Goal: Transaction & Acquisition: Book appointment/travel/reservation

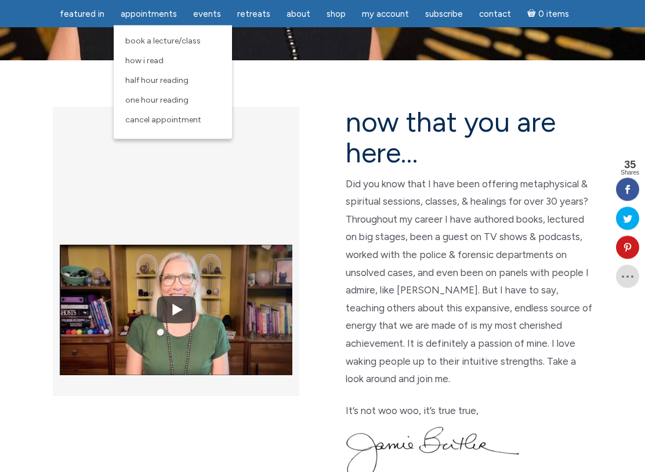
scroll to position [253, 0]
click at [155, 68] on link "How I Read" at bounding box center [172, 61] width 107 height 20
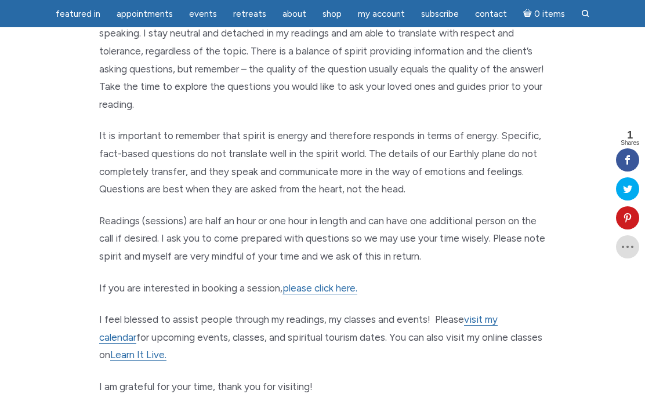
scroll to position [551, 0]
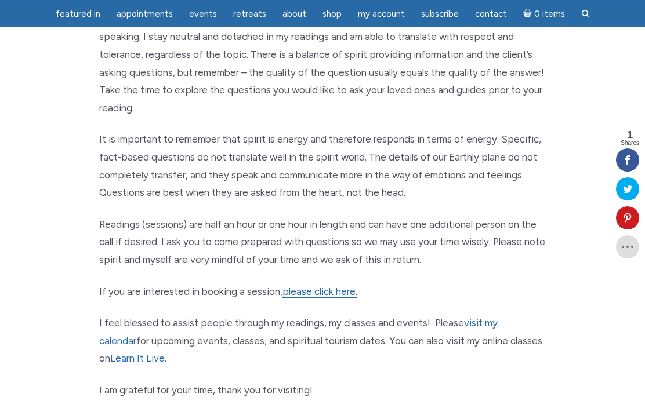
click at [300, 286] on link "please click here." at bounding box center [319, 292] width 75 height 12
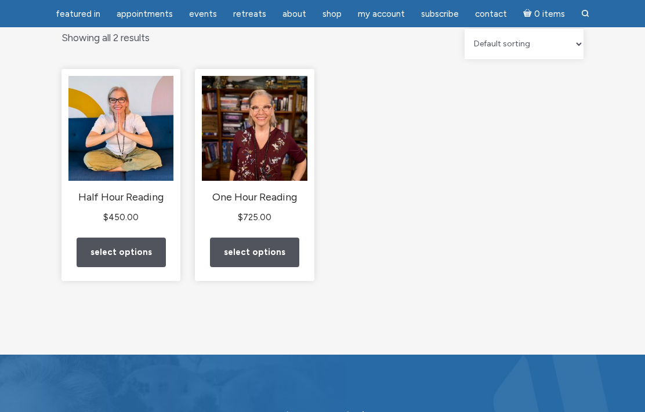
scroll to position [124, 0]
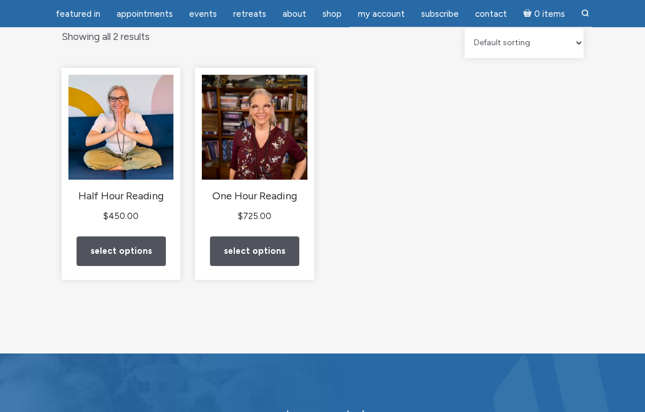
click at [100, 265] on link "Select options" at bounding box center [121, 252] width 89 height 30
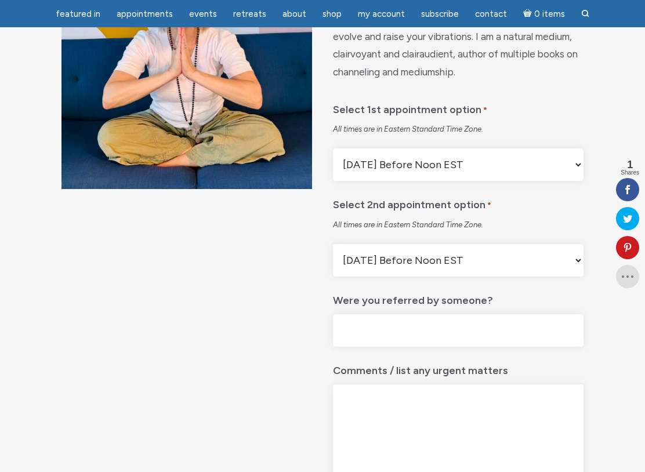
scroll to position [177, 0]
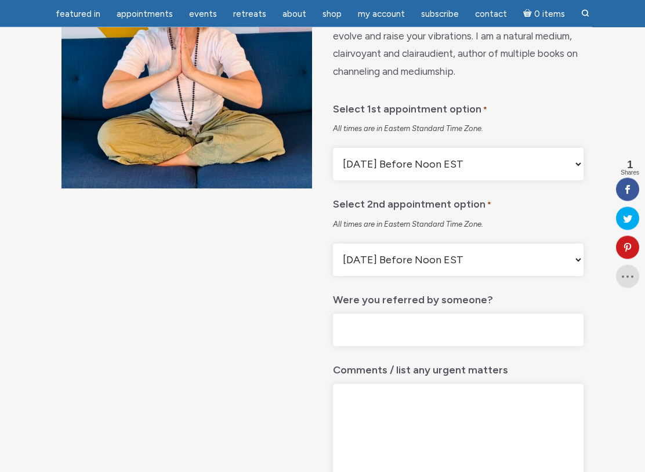
click at [507, 175] on select "Monday Before Noon EST Monday After Noon EST First Available Appointment" at bounding box center [458, 164] width 251 height 32
select select "First Available Appointment"
click at [508, 274] on select "Monday Before Noon EST Monday After Noon EST First Available Appointment" at bounding box center [458, 260] width 251 height 32
select select "First Available Appointment"
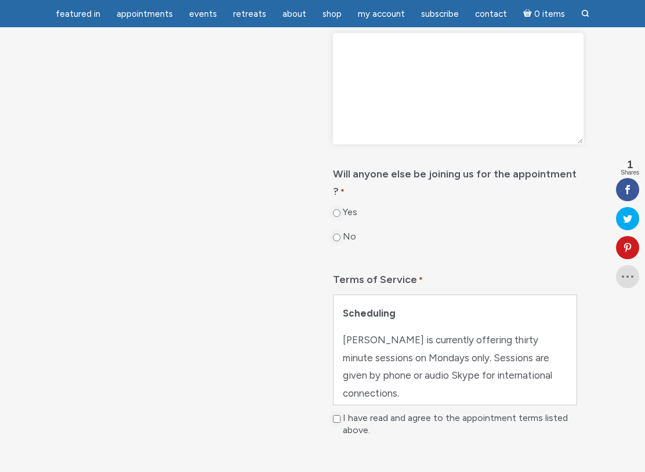
scroll to position [0, 0]
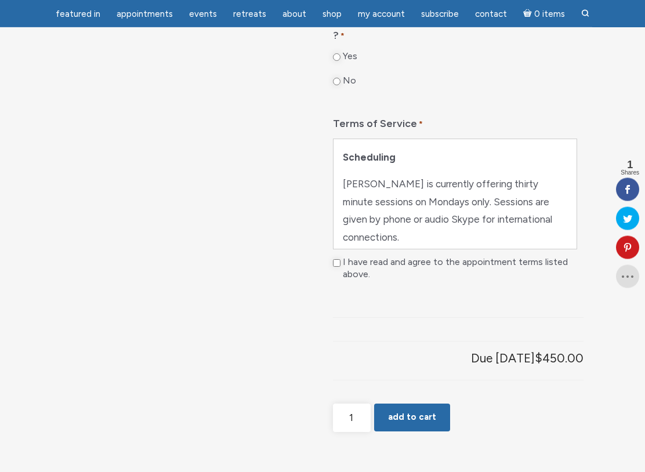
click at [333, 84] on fieldset "Will anyone else be joining us for the appointment ? * Yes No" at bounding box center [458, 52] width 251 height 96
click at [340, 82] on input "No" at bounding box center [337, 82] width 8 height 8
radio input "true"
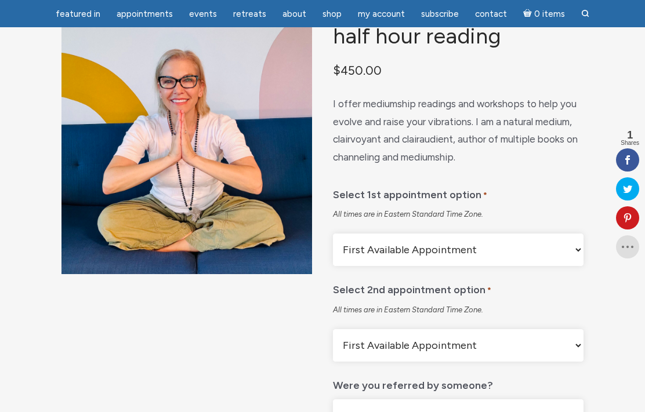
scroll to position [91, 0]
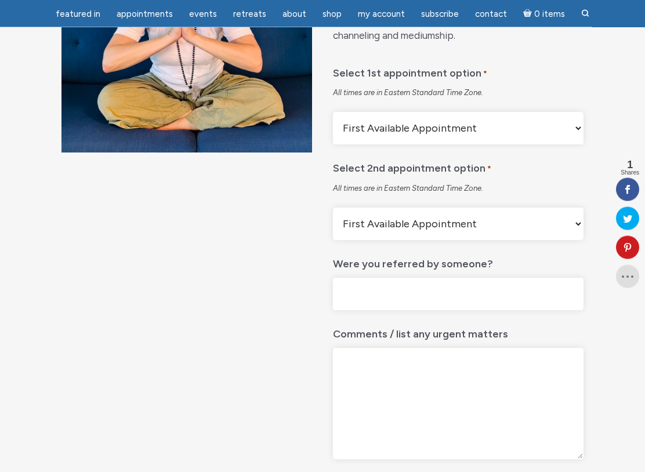
click at [533, 145] on select "Monday Before Noon EST Monday After Noon EST First Available Appointment" at bounding box center [458, 129] width 251 height 32
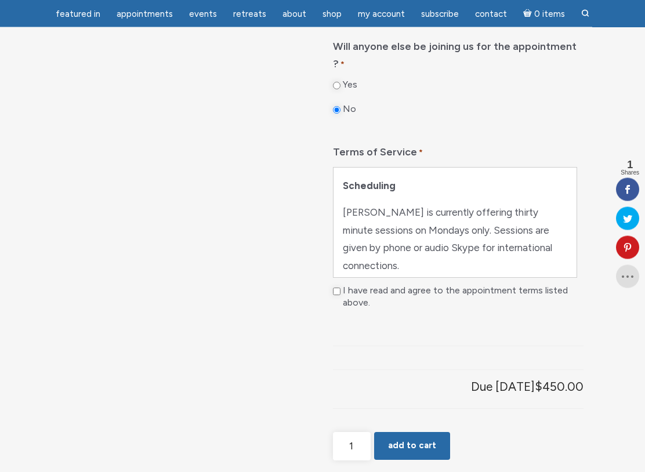
scroll to position [657, 0]
